Goal: Information Seeking & Learning: Find specific fact

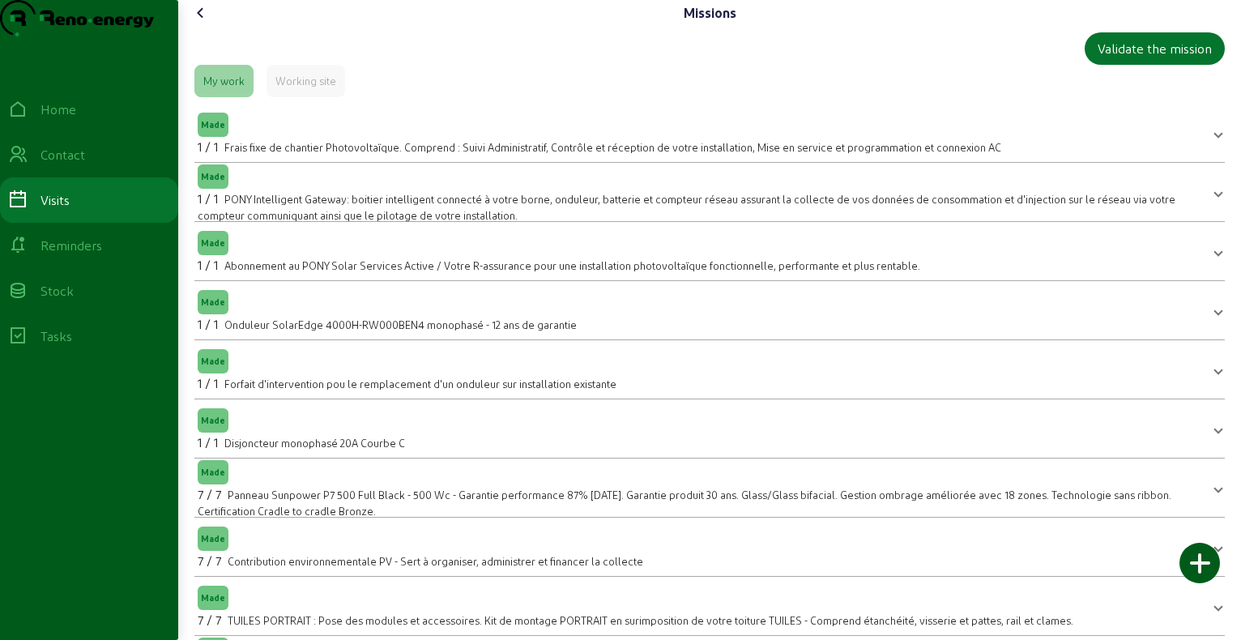
scroll to position [32, 0]
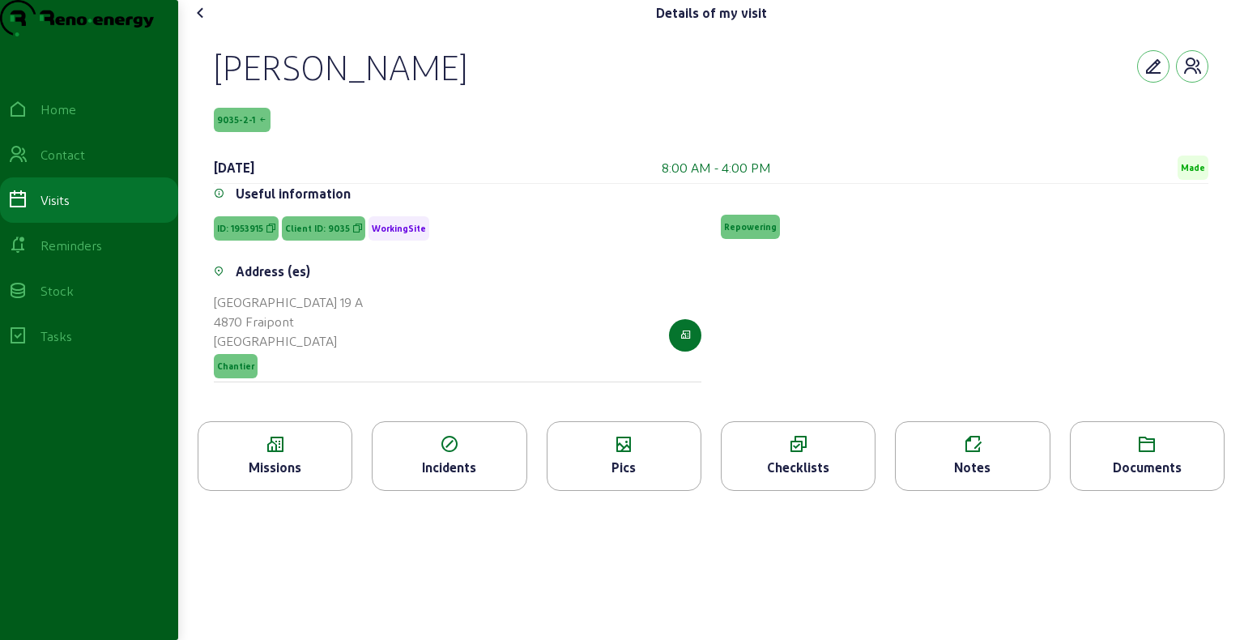
click at [204, 23] on icon at bounding box center [200, 12] width 19 height 19
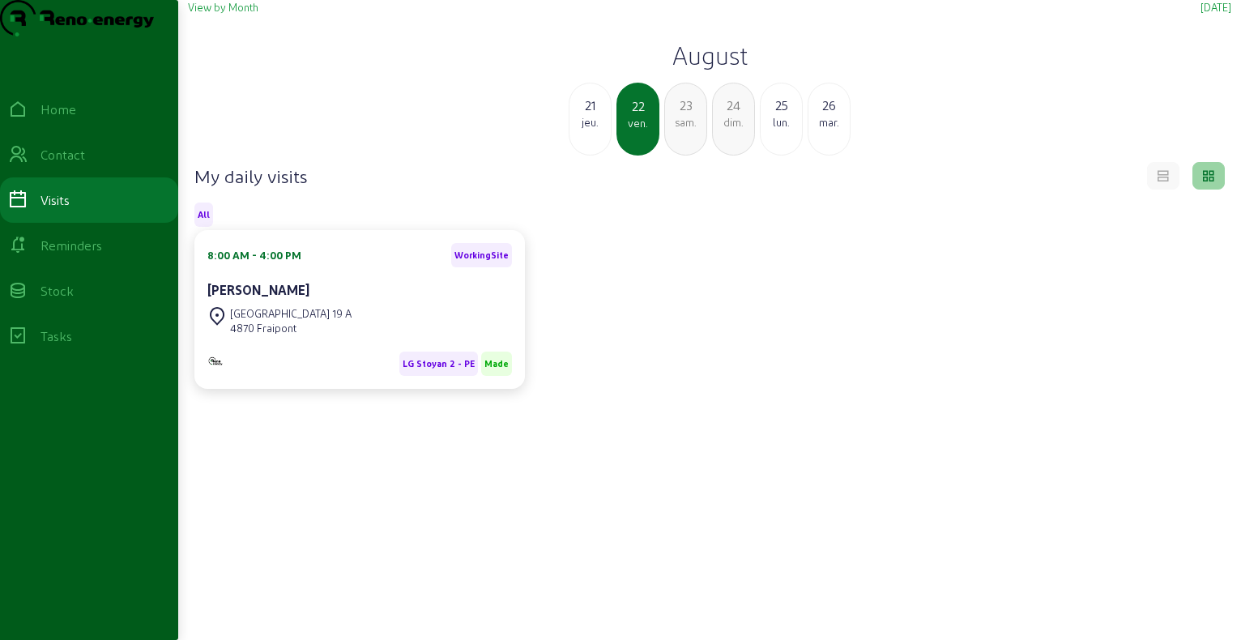
click at [789, 115] on div "25" at bounding box center [780, 105] width 41 height 19
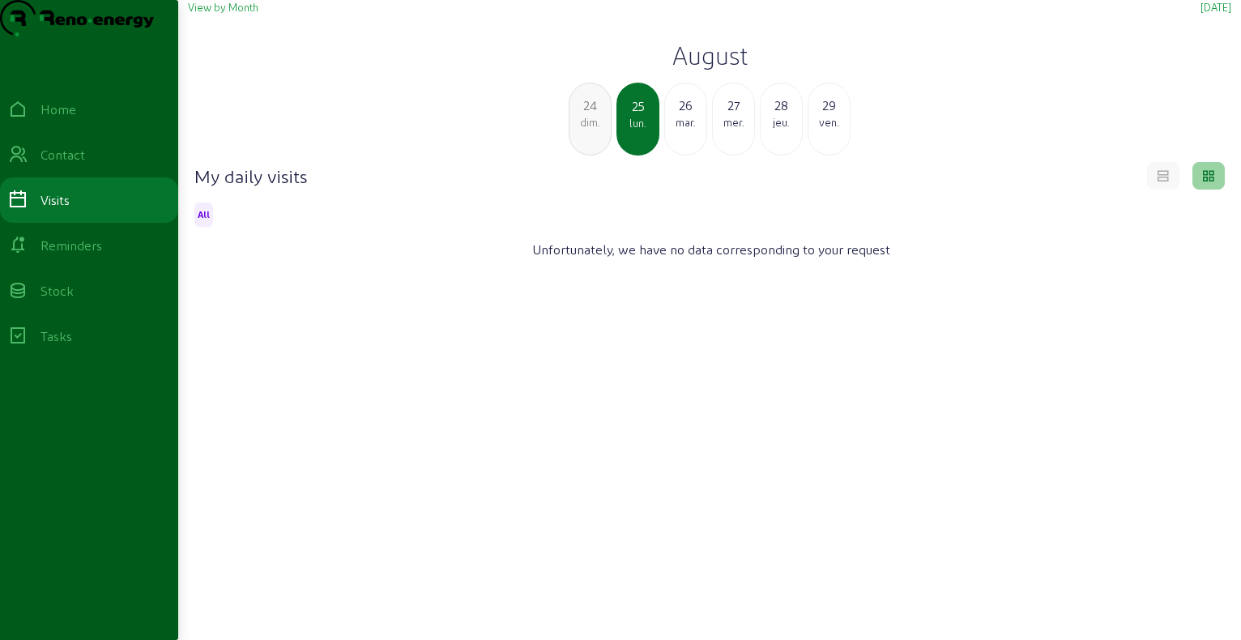
click at [688, 130] on div "mar." at bounding box center [685, 122] width 41 height 15
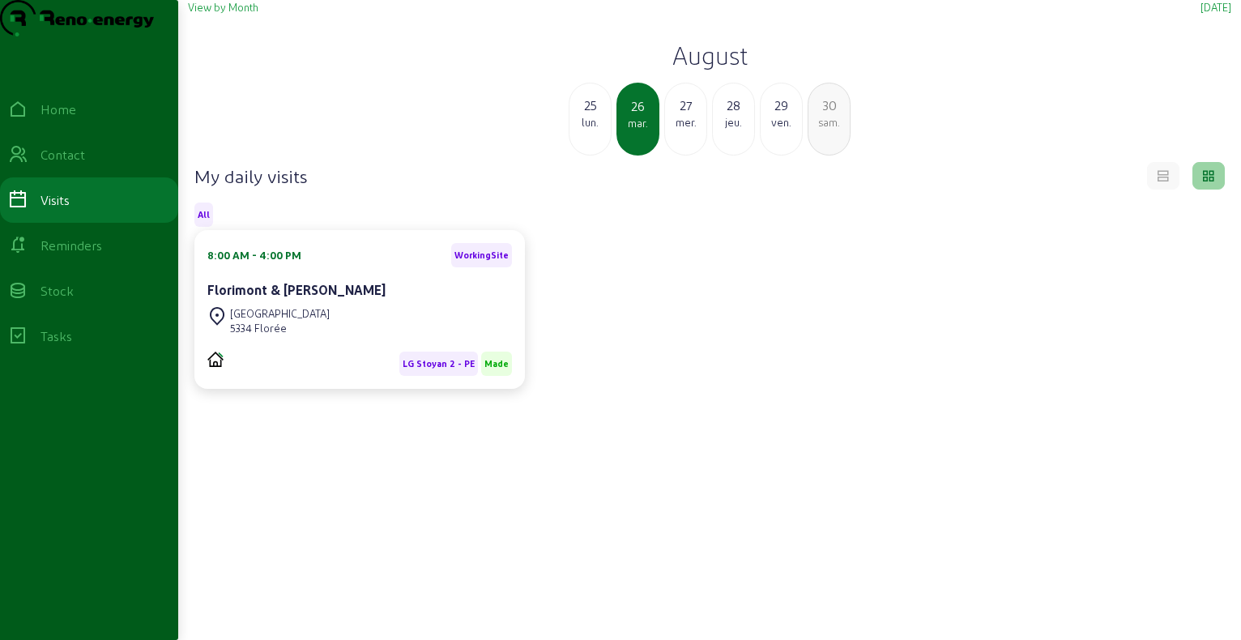
click at [361, 338] on div "[GEOGRAPHIC_DATA] 5334 Florée" at bounding box center [359, 321] width 304 height 36
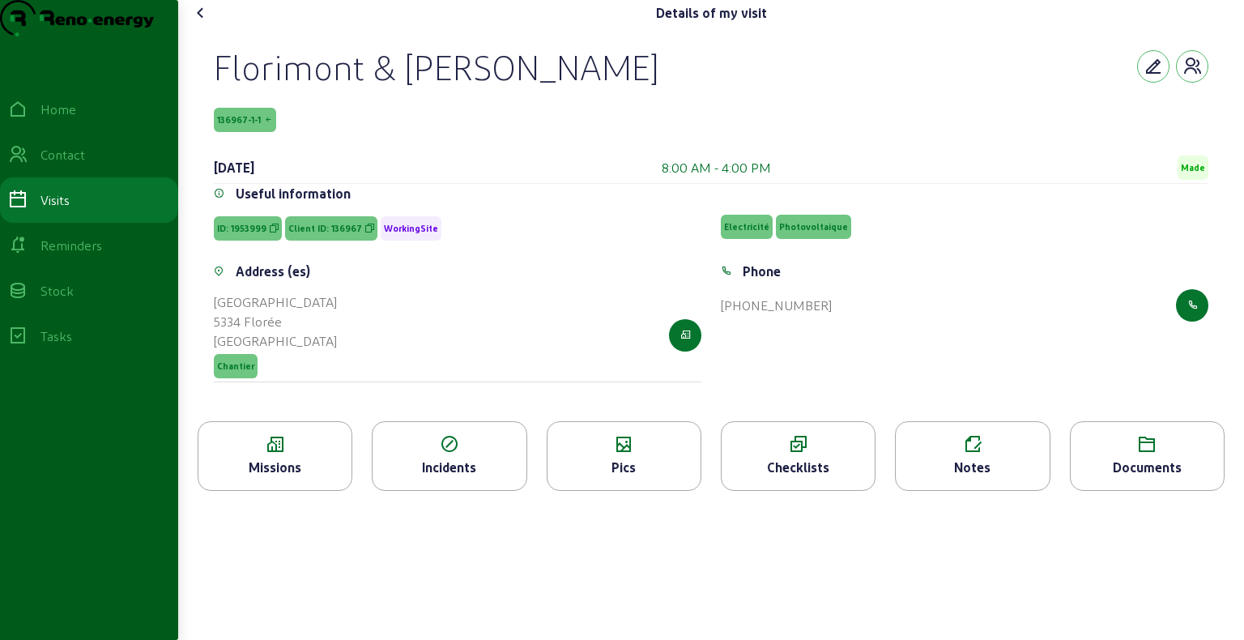
click at [313, 87] on div "Florimont & [PERSON_NAME]" at bounding box center [436, 66] width 445 height 42
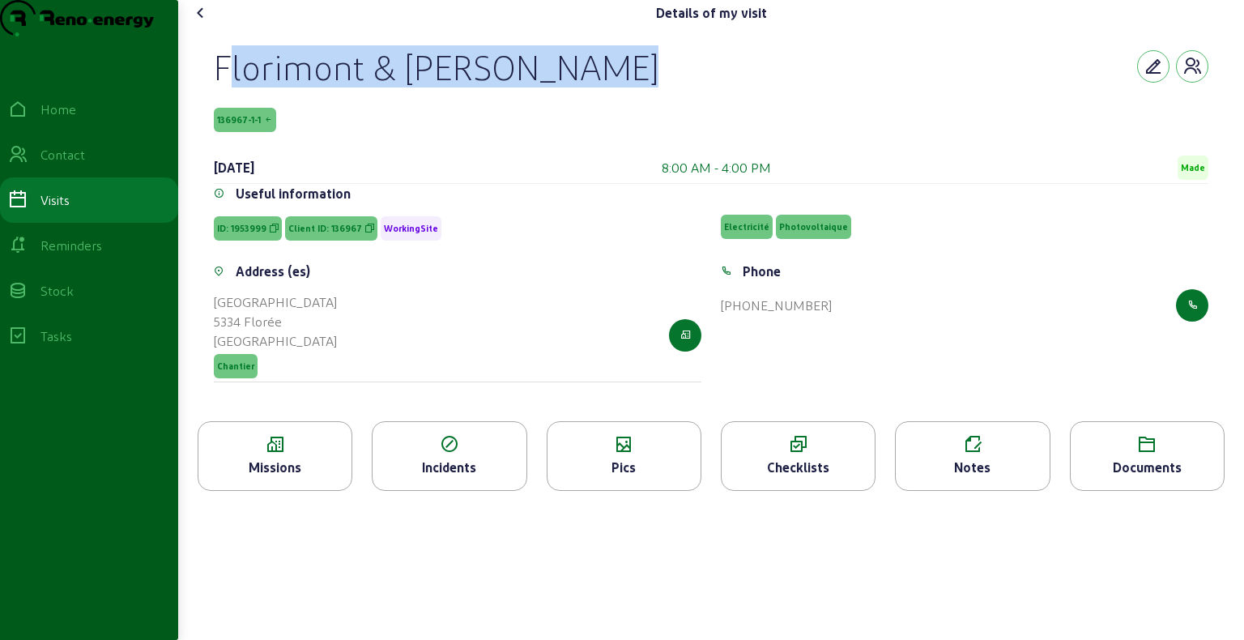
click at [313, 87] on div "Florimont & [PERSON_NAME]" at bounding box center [436, 66] width 445 height 42
copy div "Florimont & [PERSON_NAME]"
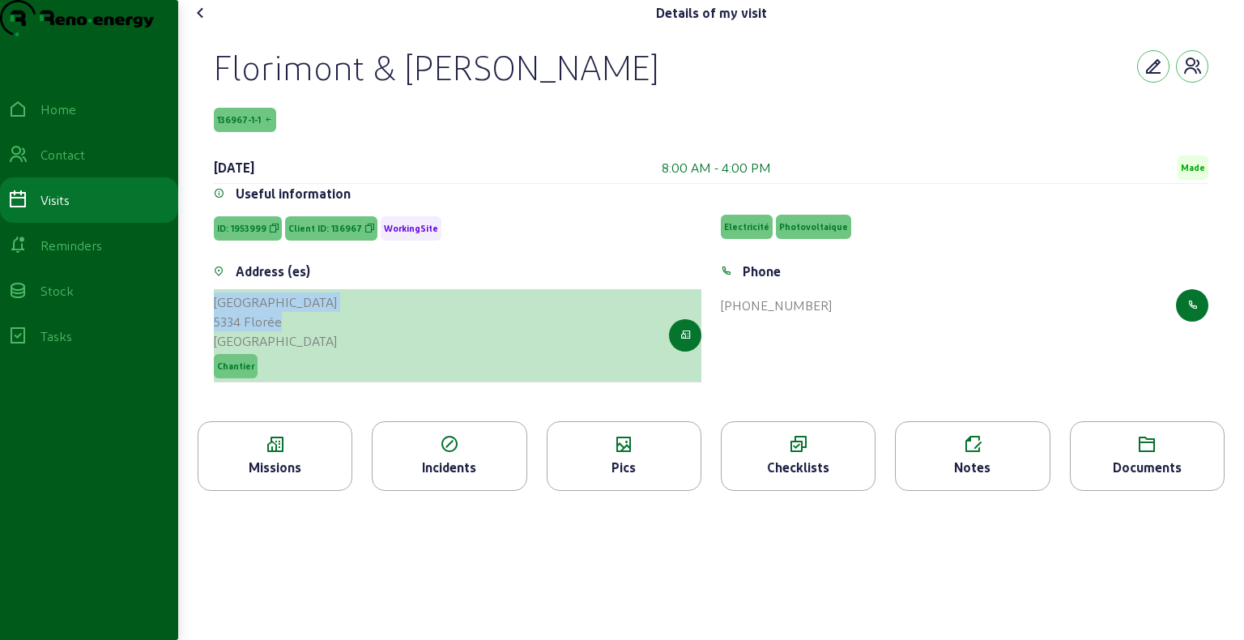
drag, startPoint x: 214, startPoint y: 330, endPoint x: 284, endPoint y: 347, distance: 72.5
click at [284, 347] on div "Address (es) [STREET_ADDRESS] Chantier" at bounding box center [457, 332] width 507 height 140
copy cam-list-title "[GEOGRAPHIC_DATA] 5334 Florée"
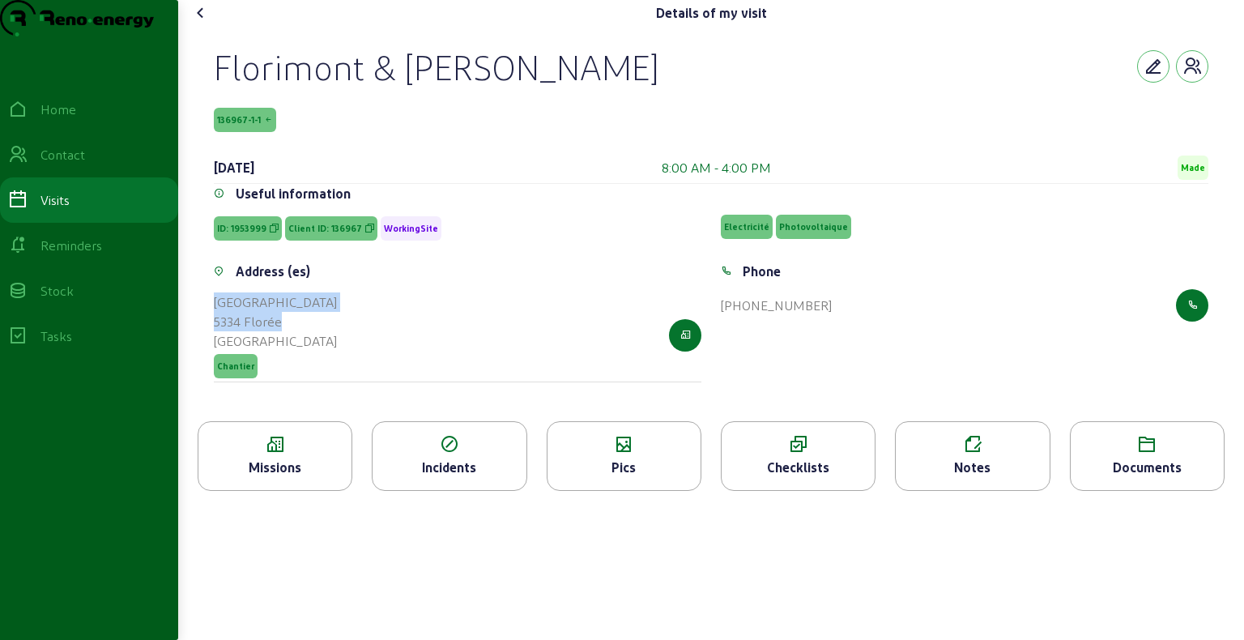
click at [199, 23] on icon at bounding box center [200, 12] width 19 height 19
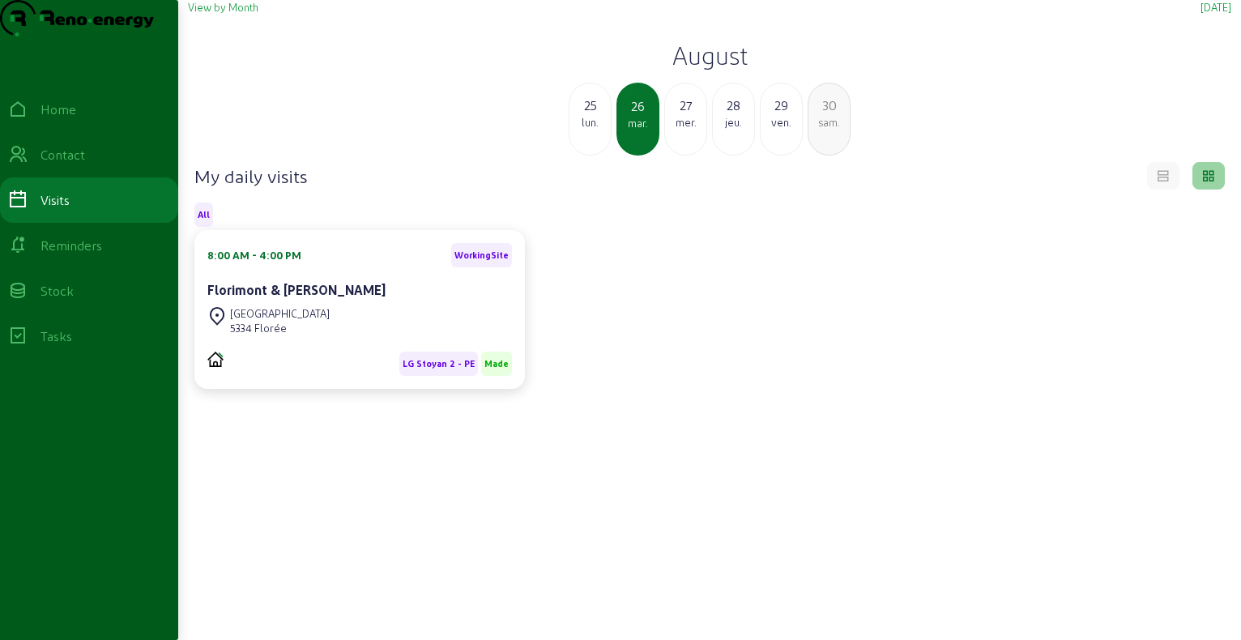
click at [700, 155] on div "27 mer." at bounding box center [685, 119] width 43 height 73
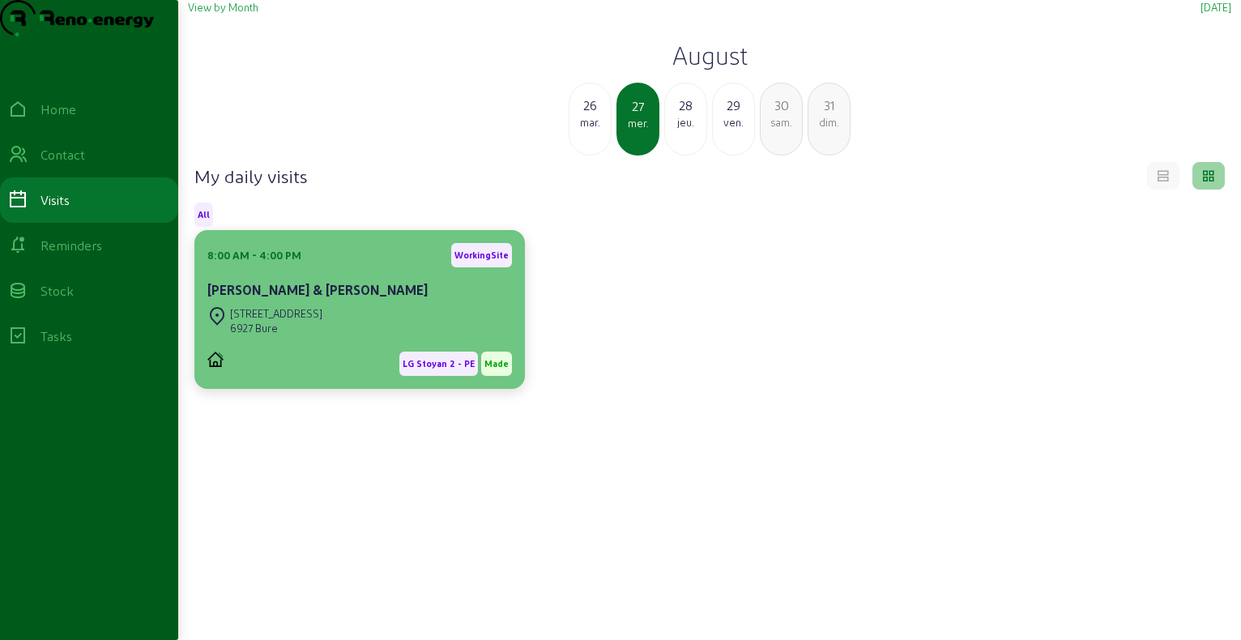
click at [377, 303] on div "8:00 AM - 4:00 PM WorkingSite [PERSON_NAME] & [PERSON_NAME]" at bounding box center [359, 273] width 304 height 60
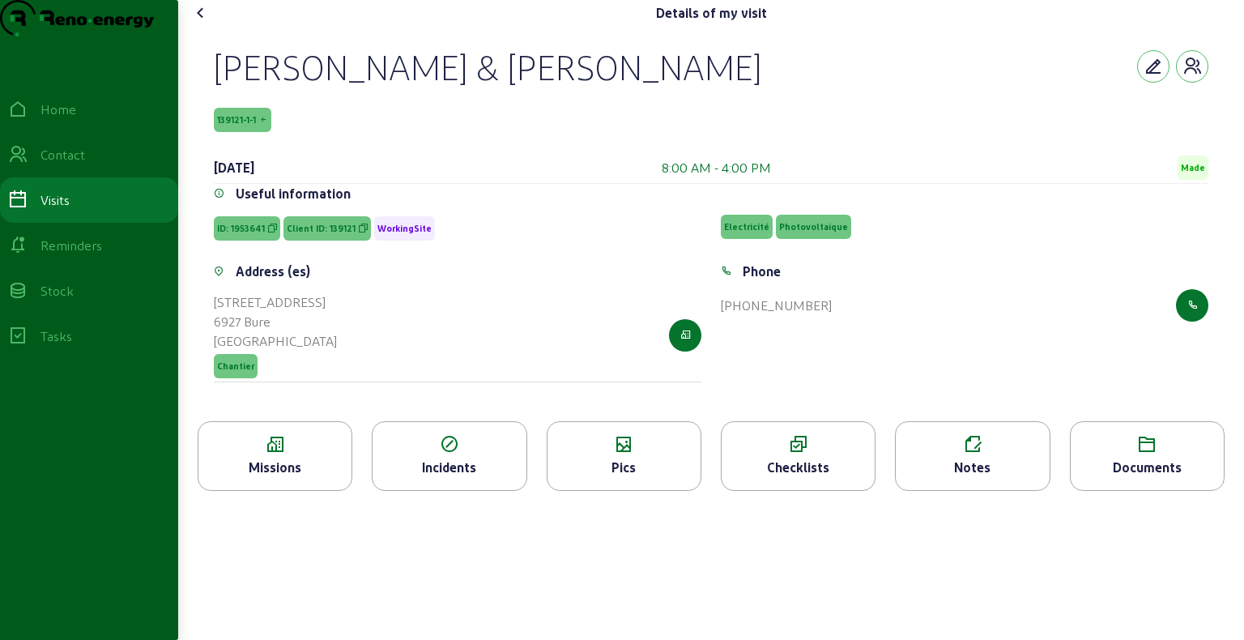
click at [319, 87] on div "[PERSON_NAME] & [PERSON_NAME]" at bounding box center [487, 66] width 547 height 42
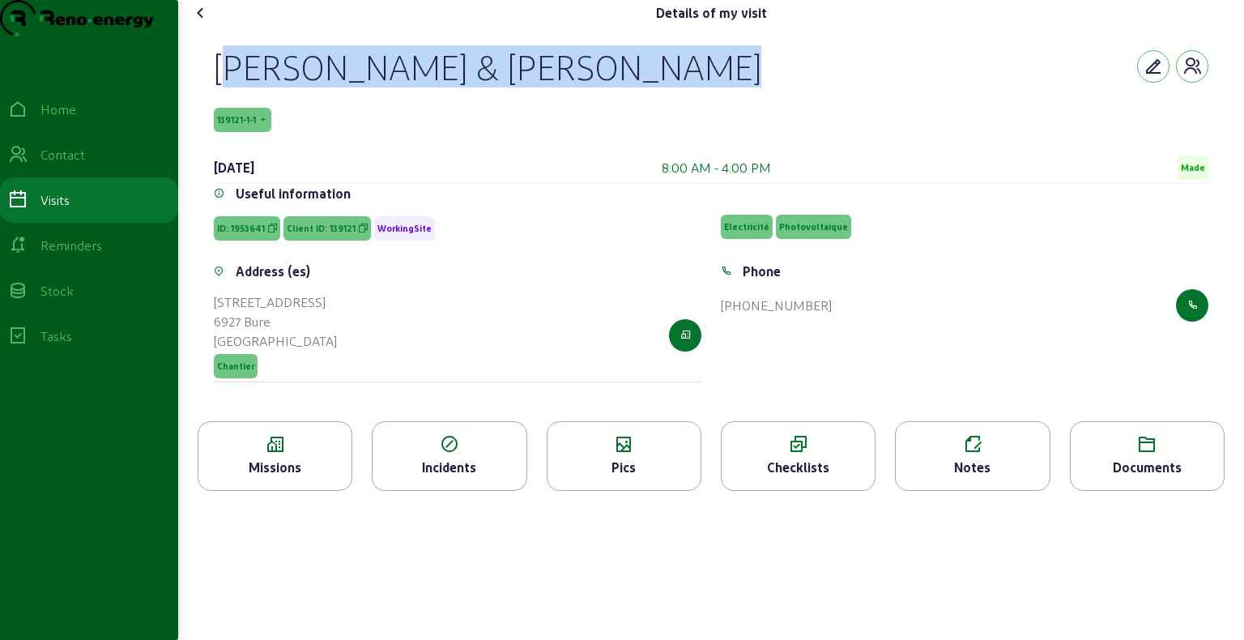
click at [319, 87] on div "[PERSON_NAME] & [PERSON_NAME]" at bounding box center [487, 66] width 547 height 42
copy div "[PERSON_NAME] & [PERSON_NAME]"
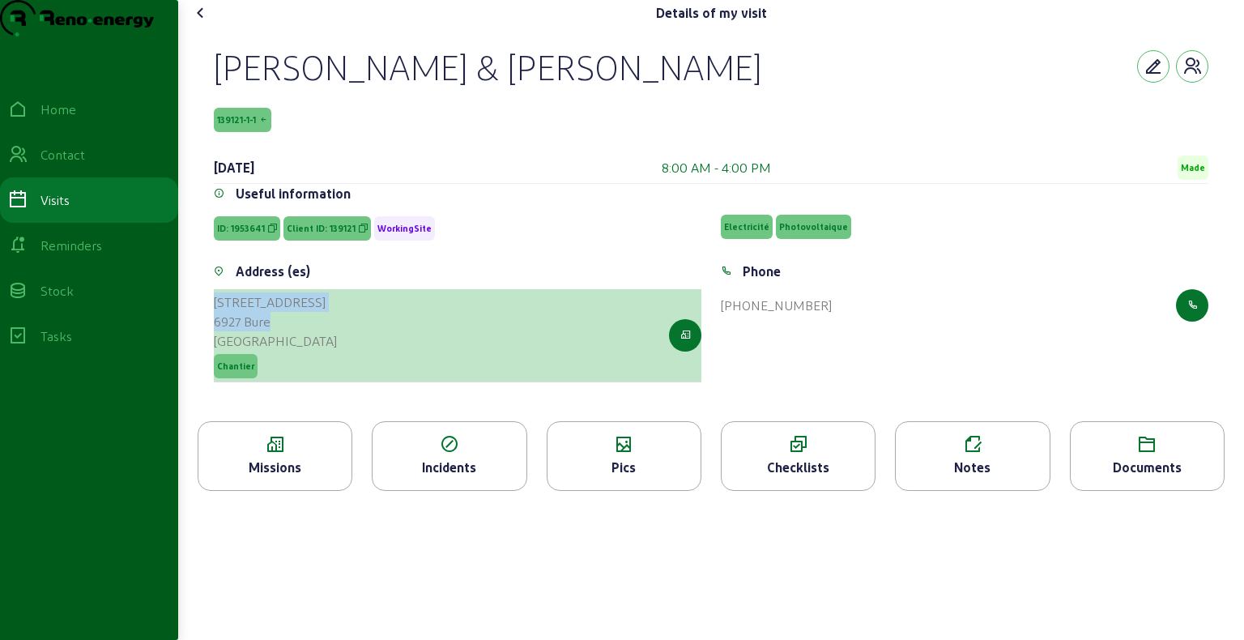
drag, startPoint x: 214, startPoint y: 332, endPoint x: 272, endPoint y: 360, distance: 64.5
click at [272, 360] on div "Address (es) [STREET_ADDRESS] Chantier" at bounding box center [457, 332] width 507 height 140
copy cam-list-title "[STREET_ADDRESS]"
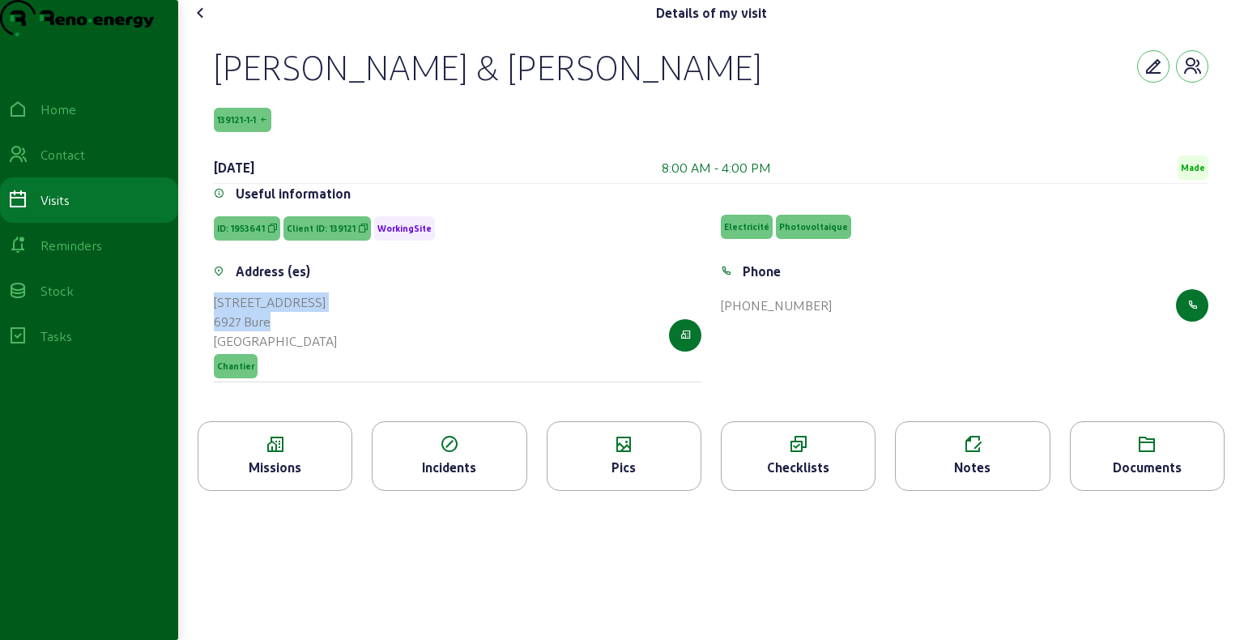
click at [205, 23] on icon at bounding box center [200, 12] width 19 height 19
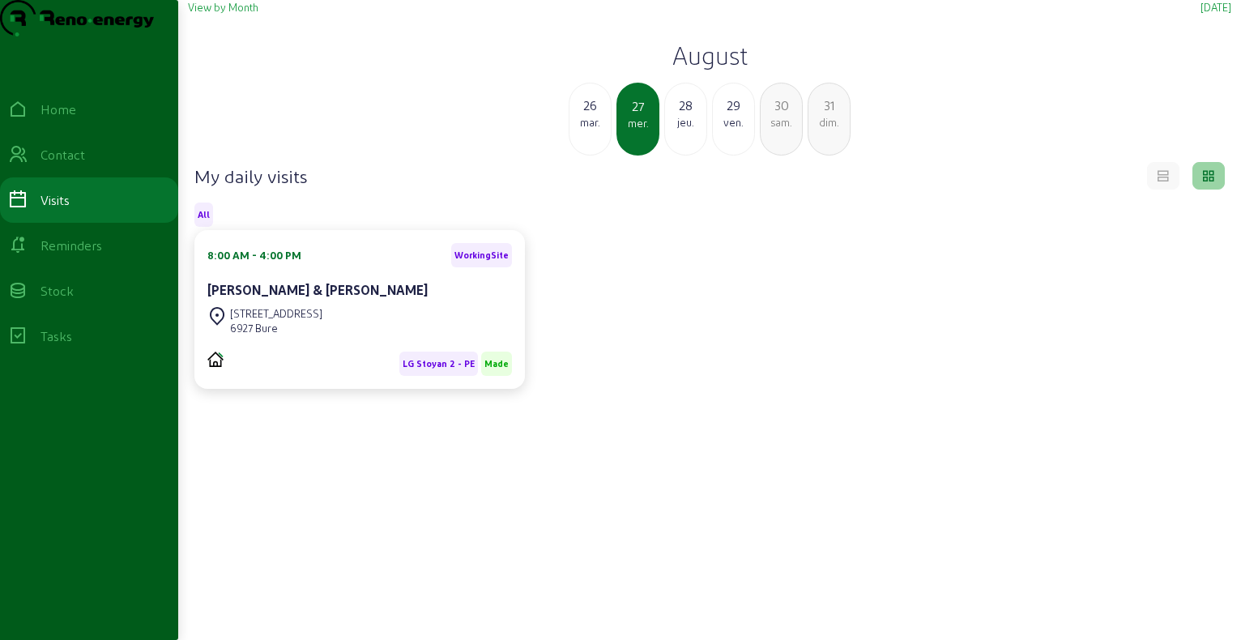
click at [690, 115] on div "28" at bounding box center [685, 105] width 41 height 19
click at [347, 297] on cam-card-title "Ossi & [PERSON_NAME]" at bounding box center [279, 289] width 144 height 15
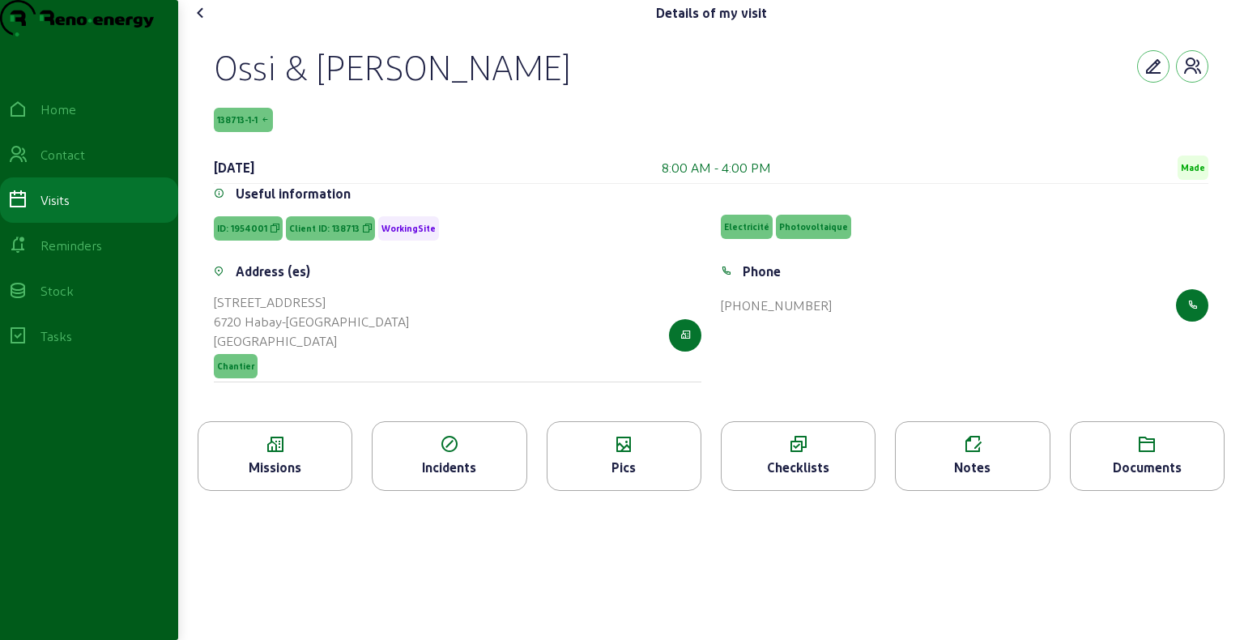
click at [340, 87] on div "Ossi & [PERSON_NAME]" at bounding box center [392, 66] width 356 height 42
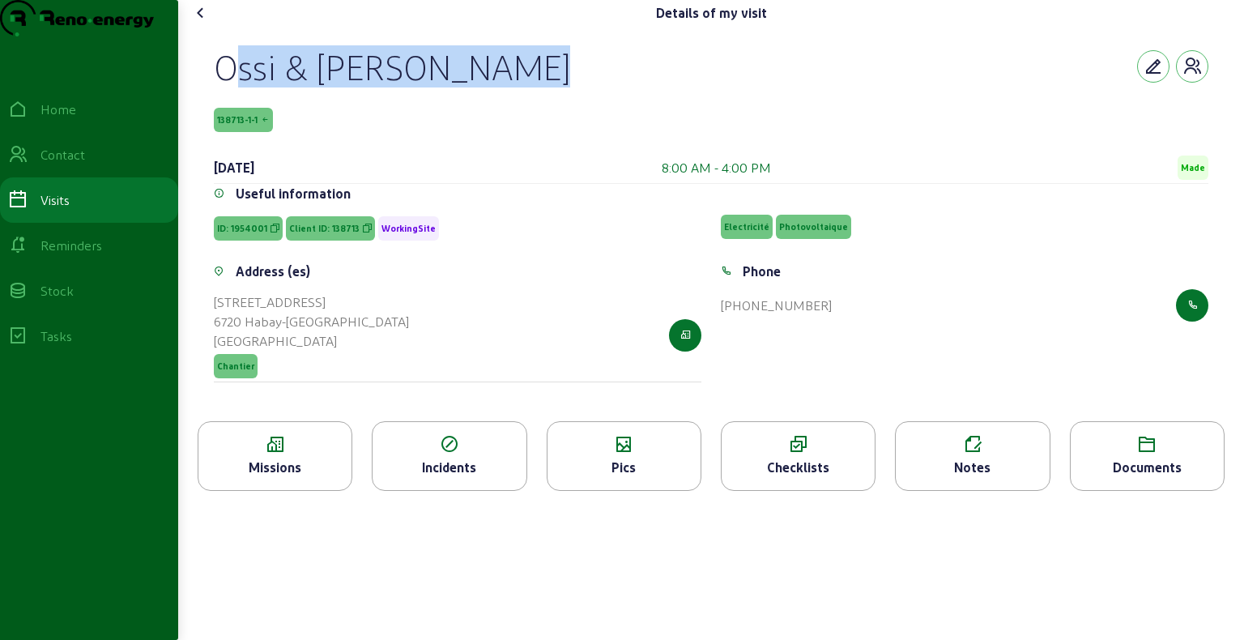
click at [340, 87] on div "Ossi & [PERSON_NAME]" at bounding box center [392, 66] width 356 height 42
copy div "Ossi & [PERSON_NAME]"
click at [419, 87] on div "Ossi & [PERSON_NAME]" at bounding box center [392, 66] width 356 height 42
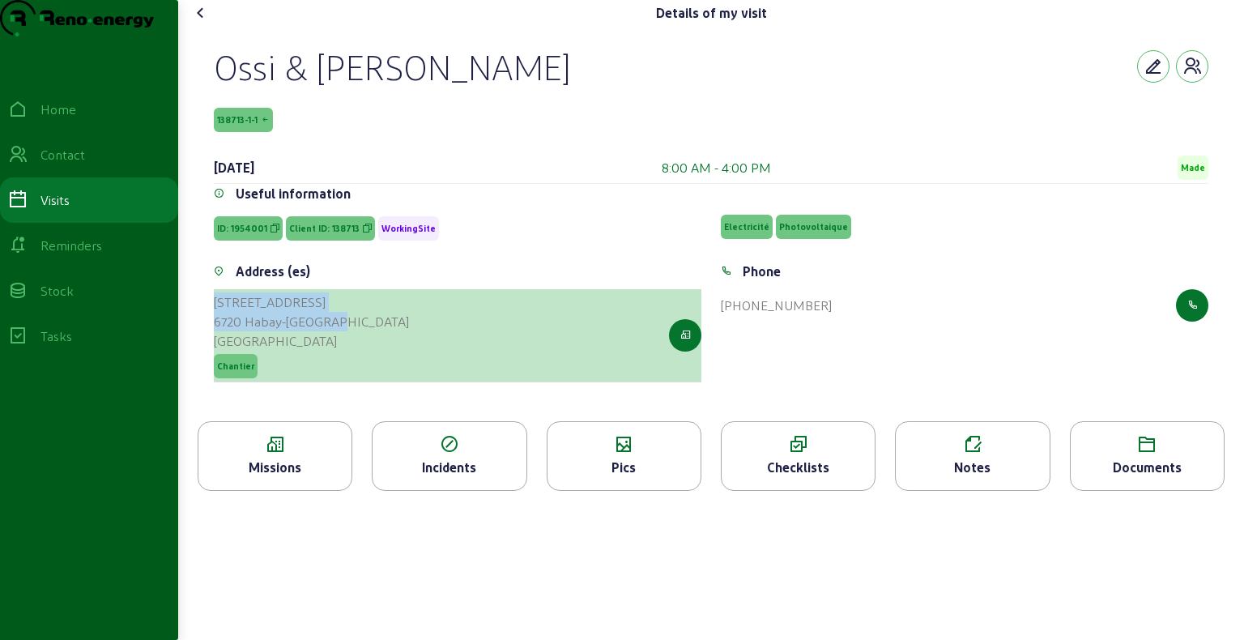
drag, startPoint x: 215, startPoint y: 329, endPoint x: 345, endPoint y: 358, distance: 132.8
click at [345, 358] on div "Address (es) [STREET_ADDRESS] Chantier" at bounding box center [457, 332] width 507 height 140
copy cam-list-title "[GEOGRAPHIC_DATA], [STREET_ADDRESS]"
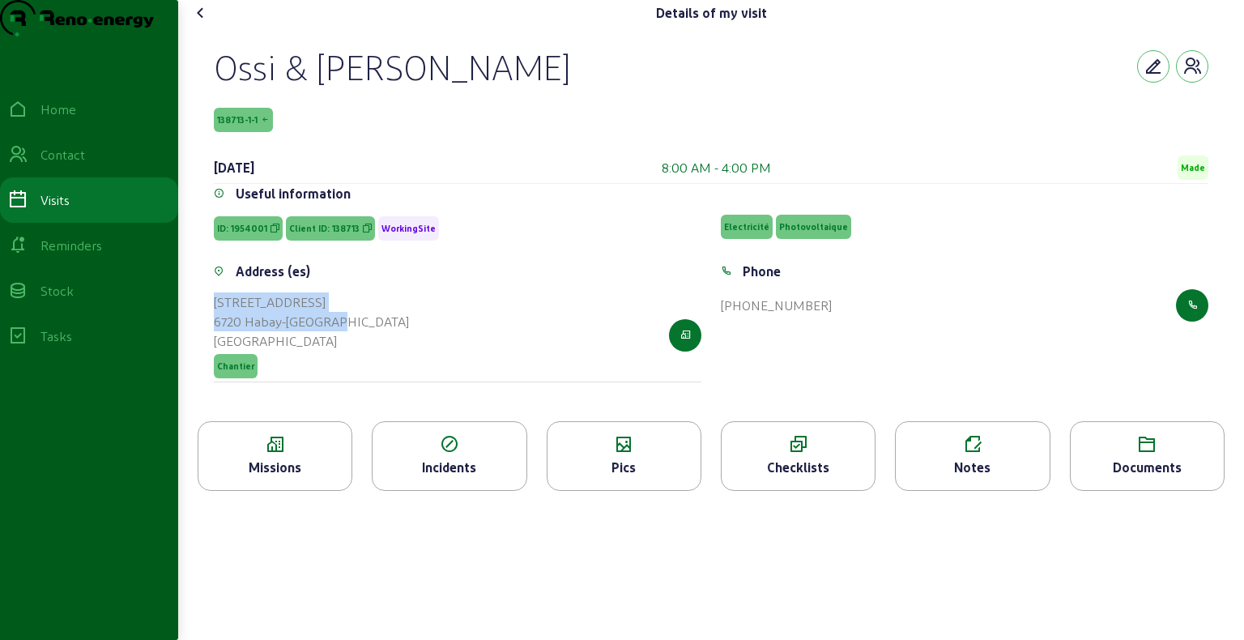
click at [208, 23] on icon at bounding box center [200, 12] width 19 height 19
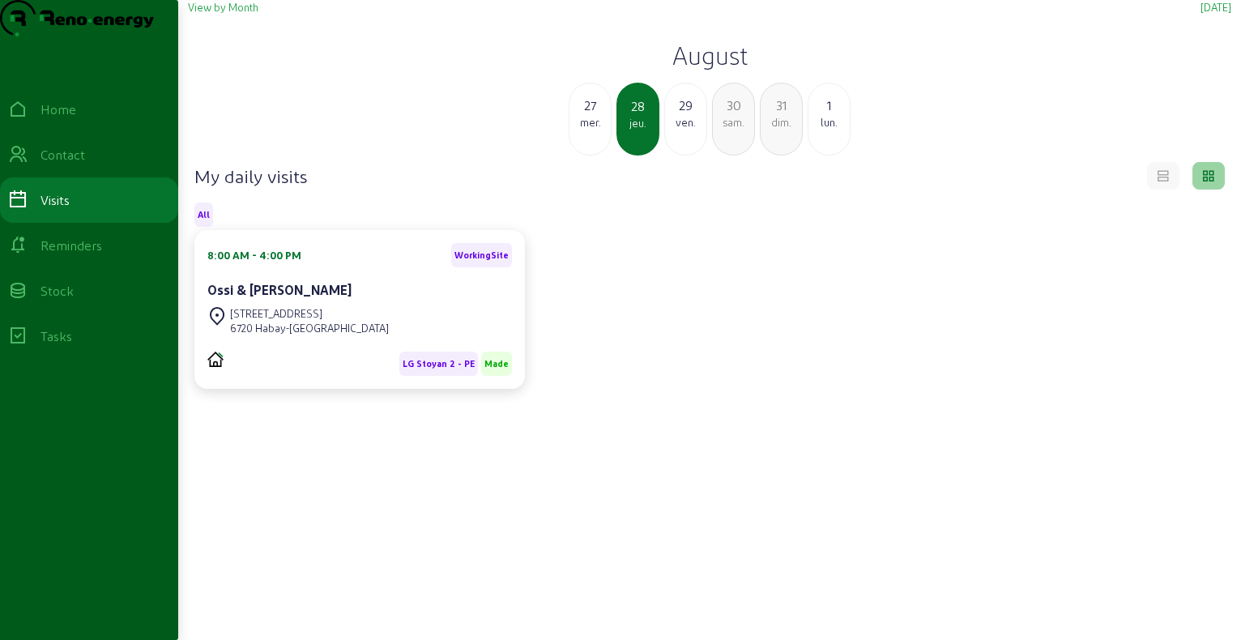
click at [675, 115] on div "29" at bounding box center [685, 105] width 41 height 19
click at [233, 321] on div "[STREET_ADDRESS]" at bounding box center [290, 313] width 121 height 15
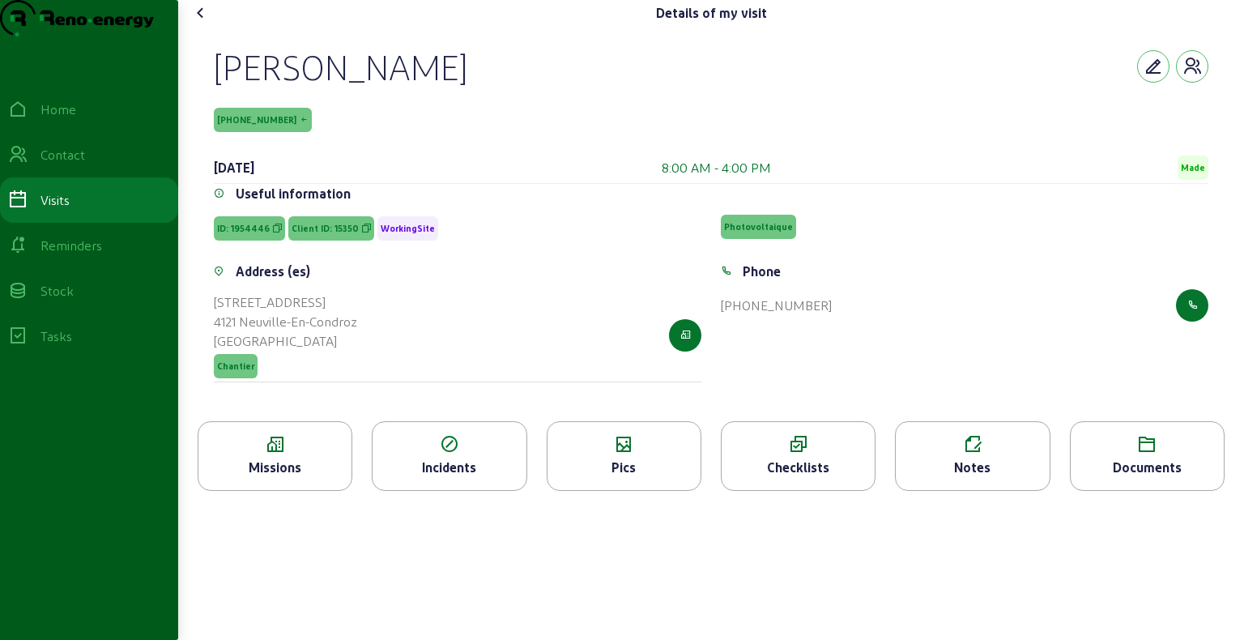
click at [274, 87] on div "[PERSON_NAME]" at bounding box center [340, 66] width 253 height 42
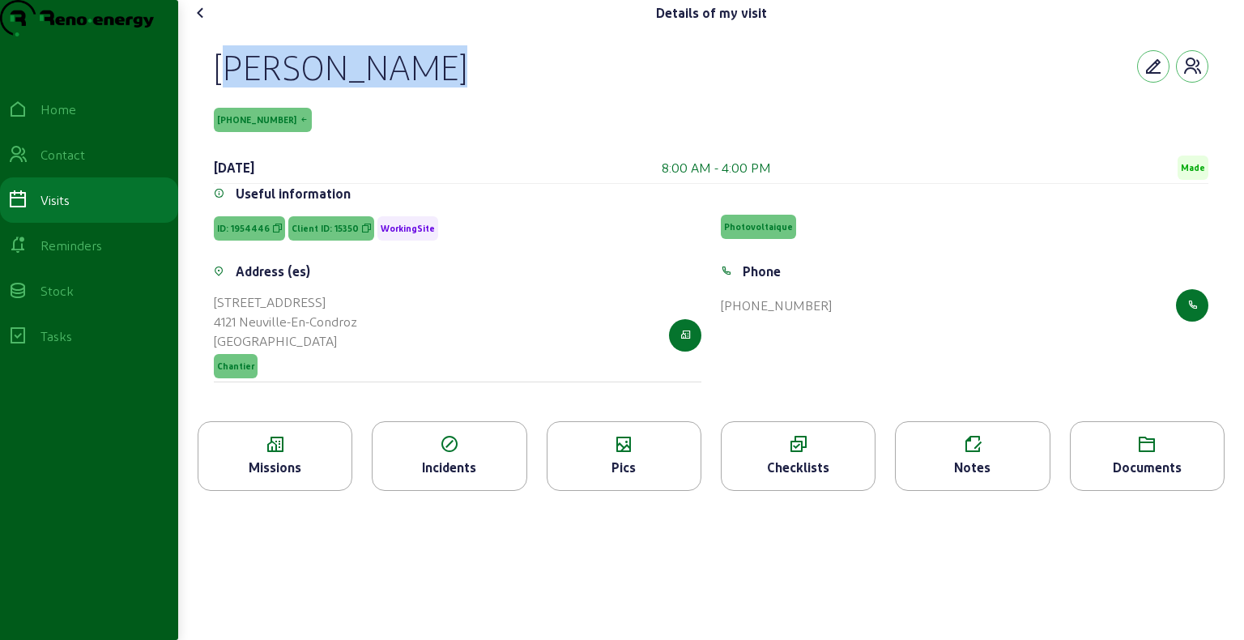
click at [274, 87] on div "[PERSON_NAME]" at bounding box center [340, 66] width 253 height 42
copy div "[PERSON_NAME]"
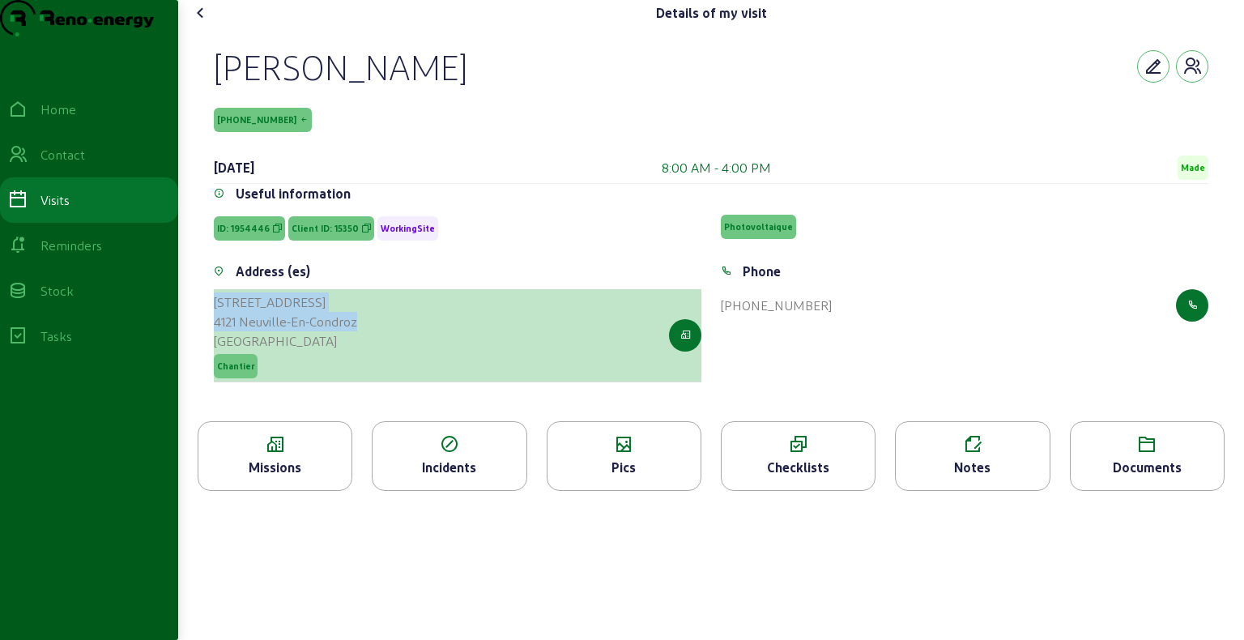
drag, startPoint x: 216, startPoint y: 330, endPoint x: 364, endPoint y: 358, distance: 149.9
click at [364, 358] on div "Address (es) [STREET_ADDRESS] [GEOGRAPHIC_DATA] Chantier" at bounding box center [457, 332] width 507 height 140
copy cam-list-title "[STREET_ADDRESS]-Condroz"
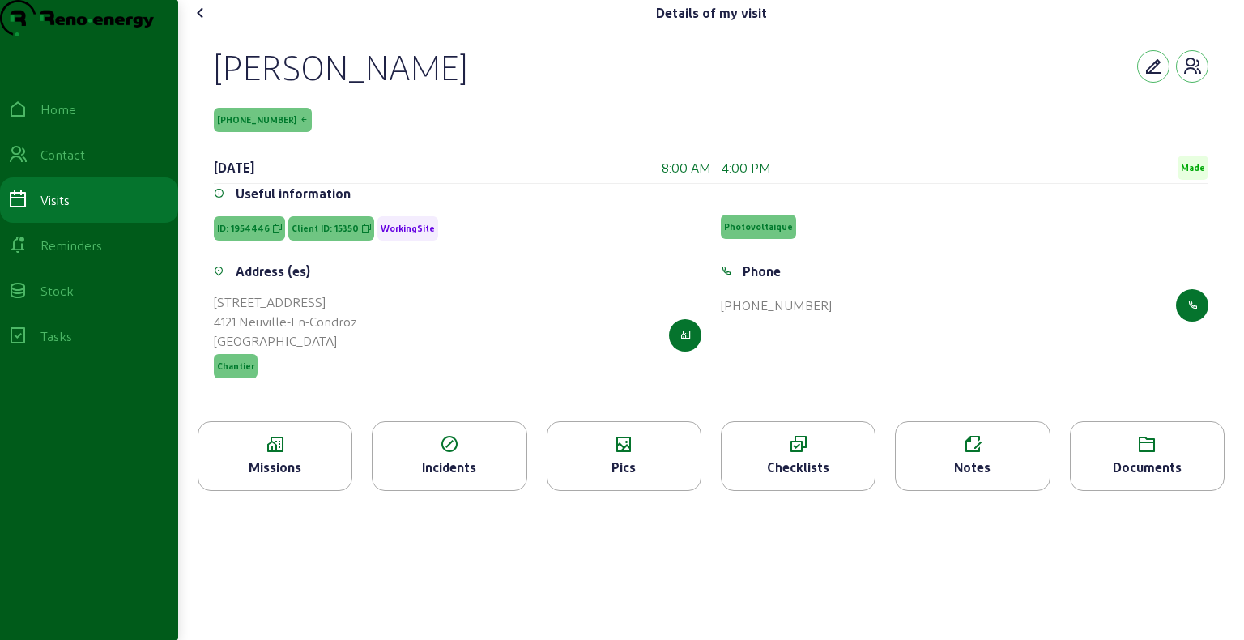
click at [318, 454] on icon at bounding box center [274, 444] width 153 height 19
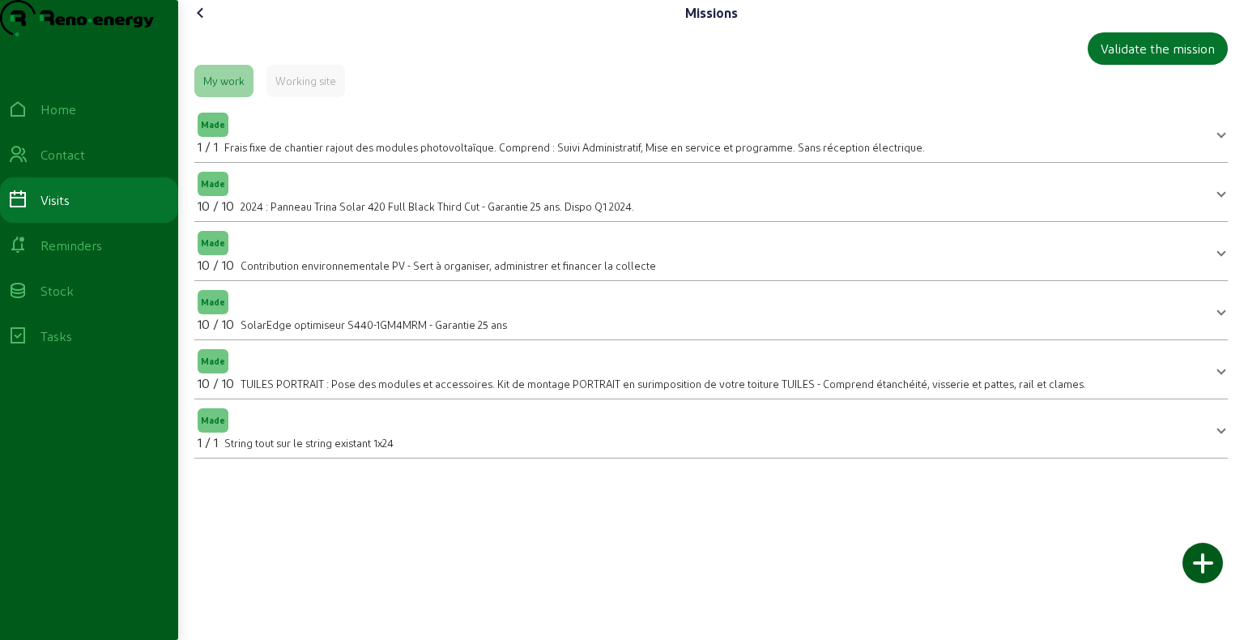
click at [207, 23] on icon at bounding box center [200, 12] width 19 height 19
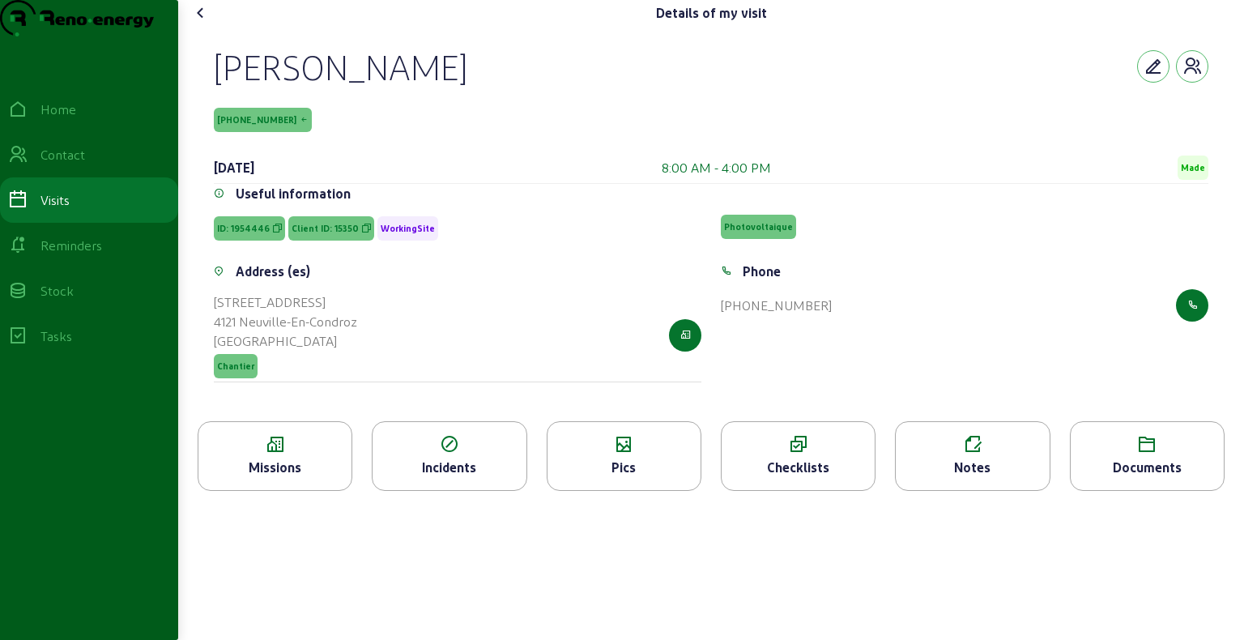
click at [206, 23] on icon at bounding box center [200, 12] width 19 height 19
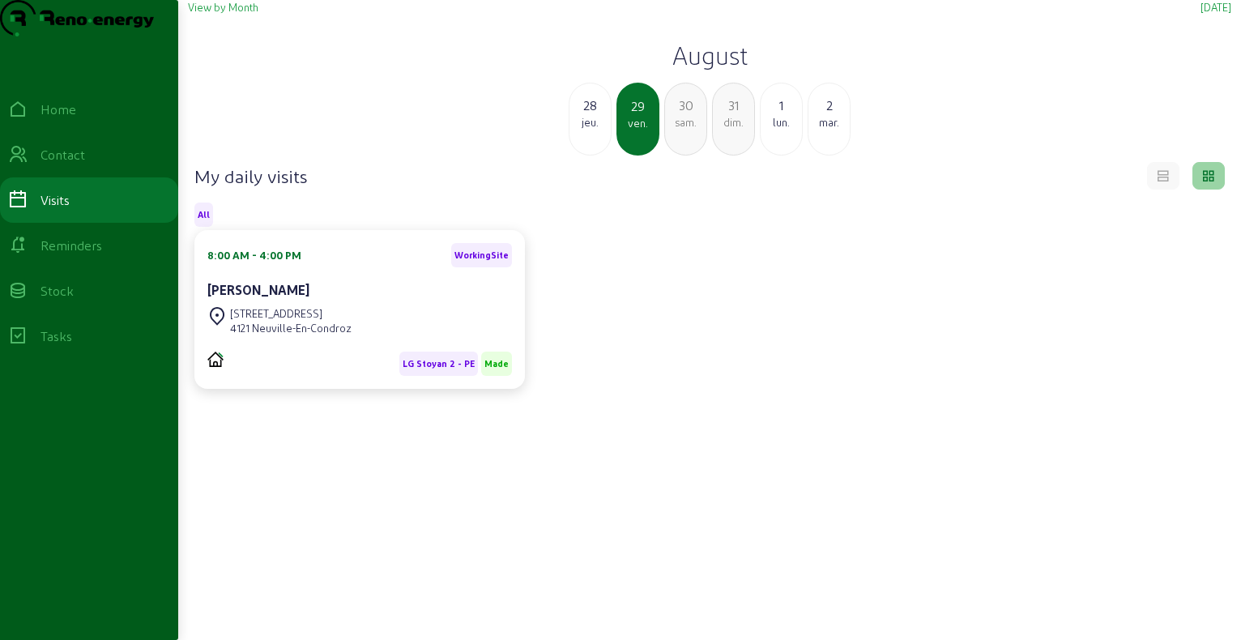
click at [676, 70] on h2 "August" at bounding box center [709, 54] width 1043 height 29
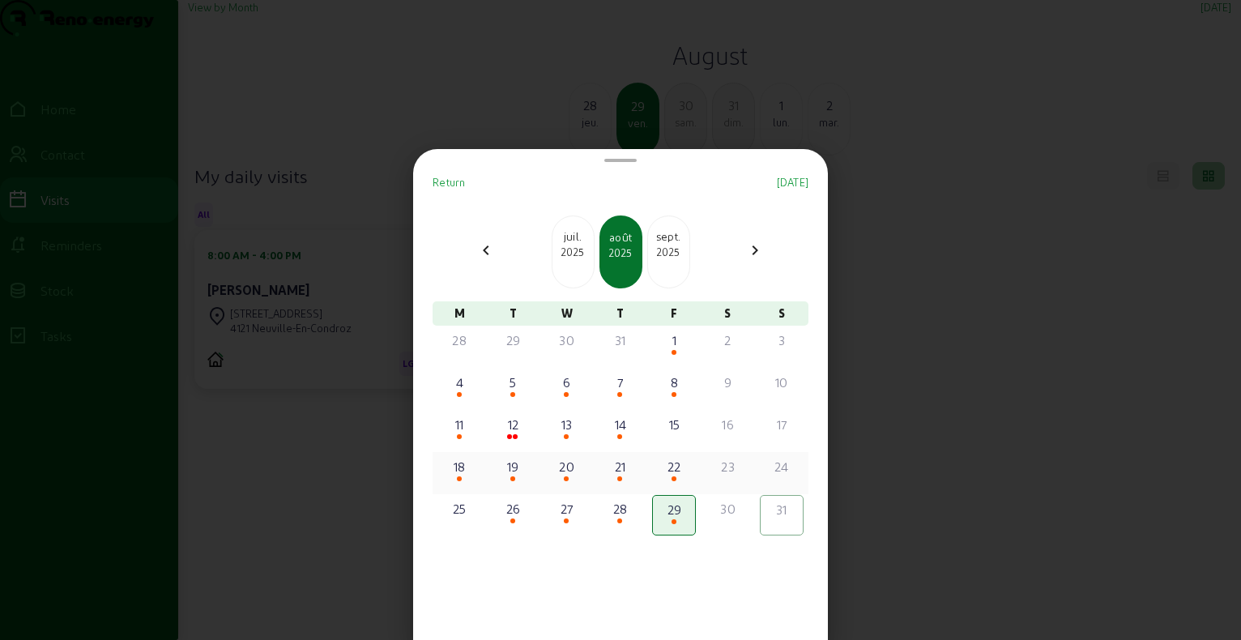
click at [468, 481] on div "18" at bounding box center [459, 473] width 44 height 40
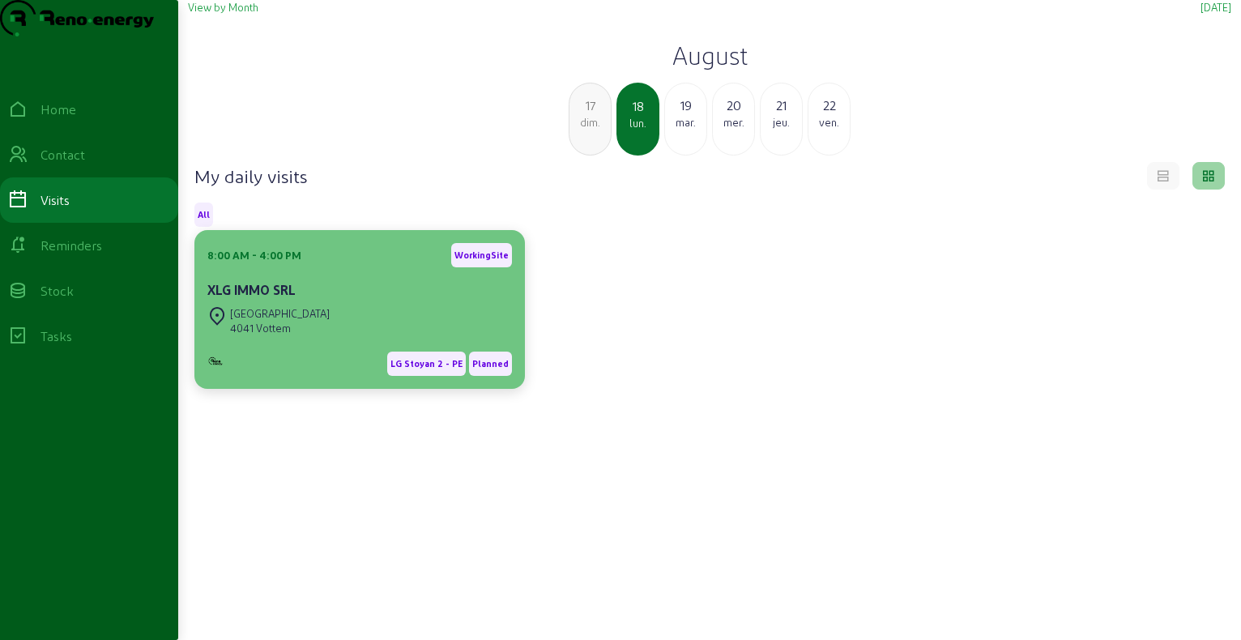
click at [351, 338] on div "[GEOGRAPHIC_DATA] 4041 Vottem" at bounding box center [359, 321] width 304 height 36
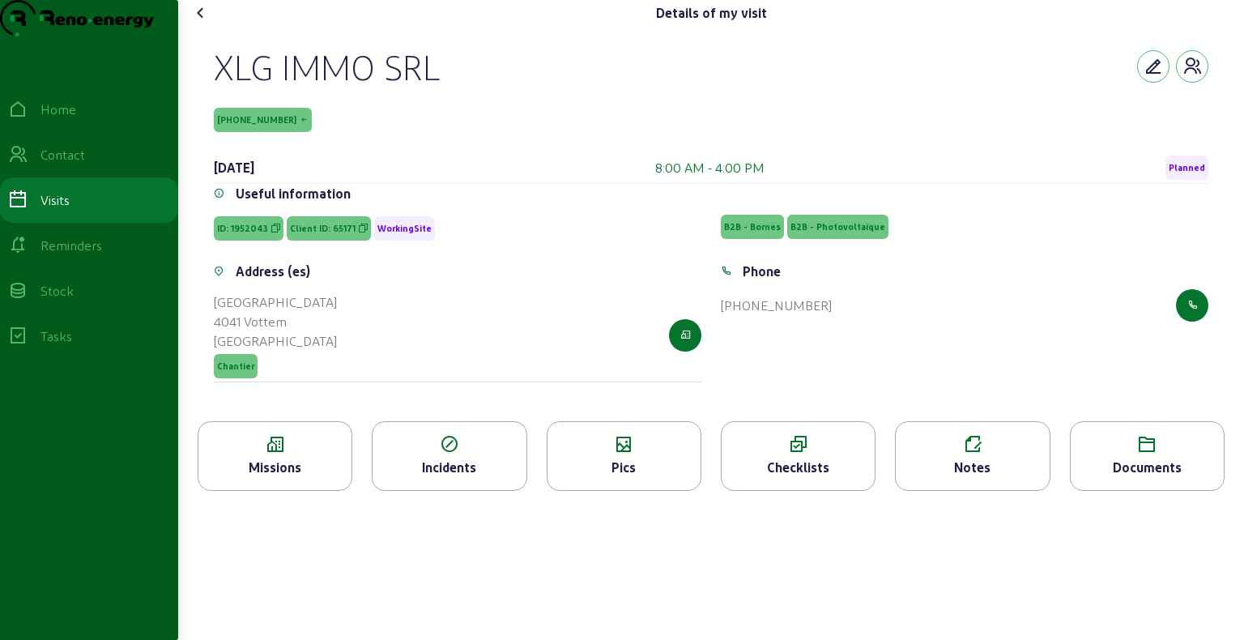
drag, startPoint x: 215, startPoint y: 102, endPoint x: 444, endPoint y: 100, distance: 228.4
click at [444, 100] on div "XLG IMMO SRL 65171-3-1 [DATE] 8:00 AM - 4:00 PM Planned Useful information ID: …" at bounding box center [710, 223] width 1033 height 395
copy div "XLG IMMO SRL"
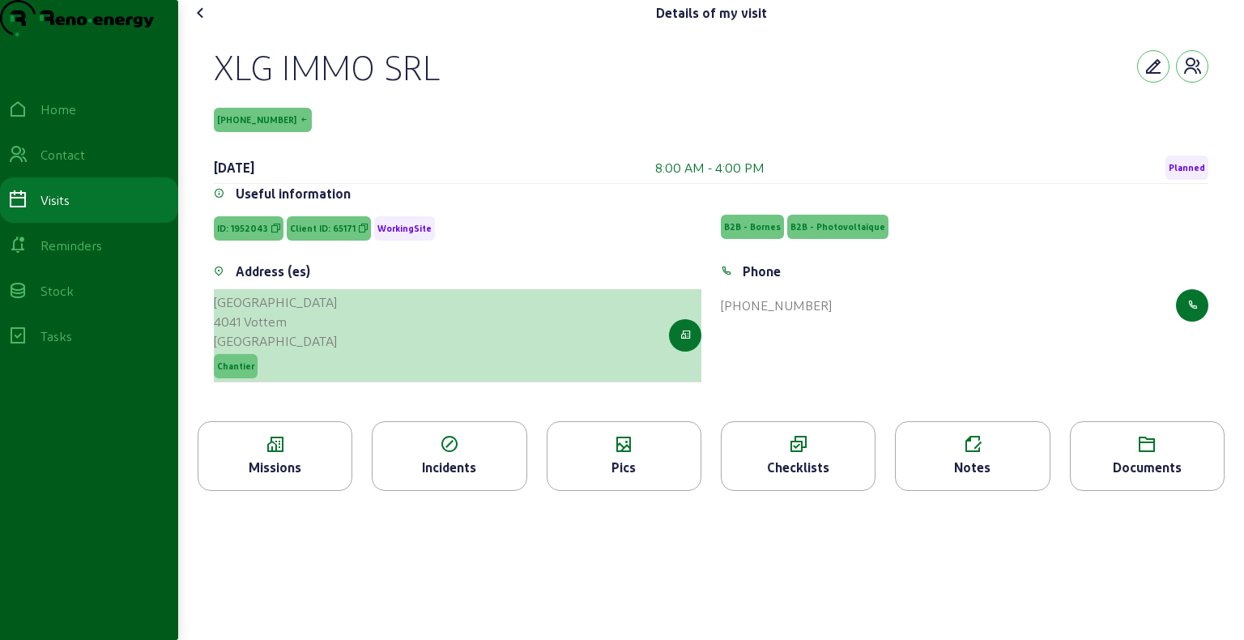
drag, startPoint x: 211, startPoint y: 331, endPoint x: 296, endPoint y: 353, distance: 87.8
click at [296, 353] on div "Address (es) [STREET_ADDRESS] Chantier" at bounding box center [457, 332] width 507 height 140
